Goal: Find specific page/section: Find specific page/section

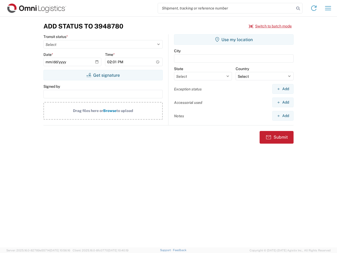
click at [226, 8] on input "search" at bounding box center [226, 8] width 137 height 10
click at [298, 8] on icon at bounding box center [298, 8] width 7 height 7
click at [314, 8] on icon at bounding box center [314, 8] width 8 height 8
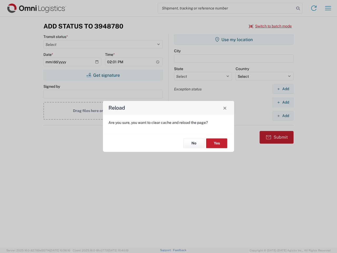
click at [328, 8] on div "Reload Are you sure, you want to clear cache and reload the page? No Yes" at bounding box center [168, 126] width 337 height 253
click at [271, 26] on div "Reload Are you sure, you want to clear cache and reload the page? No Yes" at bounding box center [168, 126] width 337 height 253
click at [103, 75] on div "Reload Are you sure, you want to clear cache and reload the page? No Yes" at bounding box center [168, 126] width 337 height 253
click at [234, 40] on div "Reload Are you sure, you want to clear cache and reload the page? No Yes" at bounding box center [168, 126] width 337 height 253
click at [283, 89] on div "Reload Are you sure, you want to clear cache and reload the page? No Yes" at bounding box center [168, 126] width 337 height 253
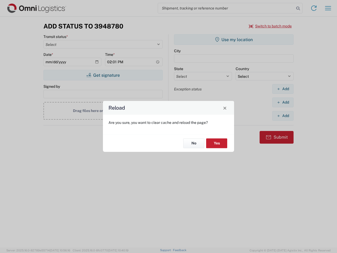
click at [283, 102] on div "Reload Are you sure, you want to clear cache and reload the page? No Yes" at bounding box center [168, 126] width 337 height 253
click at [283, 116] on div "Reload Are you sure, you want to clear cache and reload the page? No Yes" at bounding box center [168, 126] width 337 height 253
